Goal: Navigation & Orientation: Find specific page/section

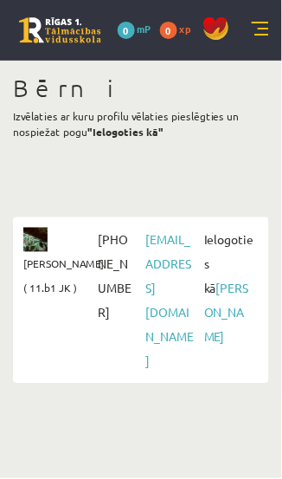
click at [261, 30] on link at bounding box center [260, 30] width 17 height 17
